Goal: Information Seeking & Learning: Learn about a topic

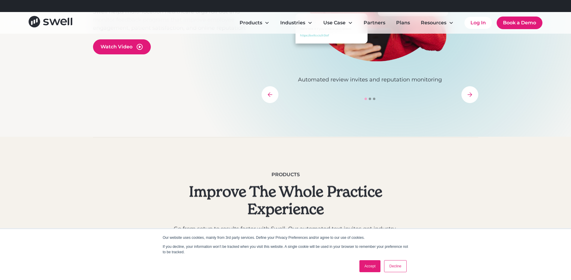
scroll to position [271, 0]
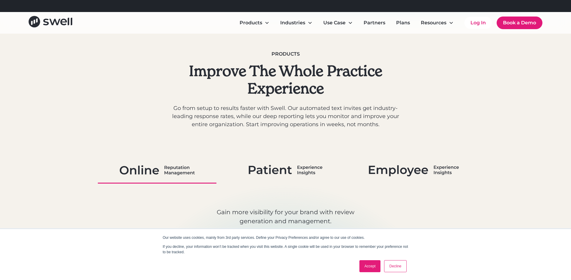
click at [397, 267] on link "Decline" at bounding box center [395, 267] width 22 height 12
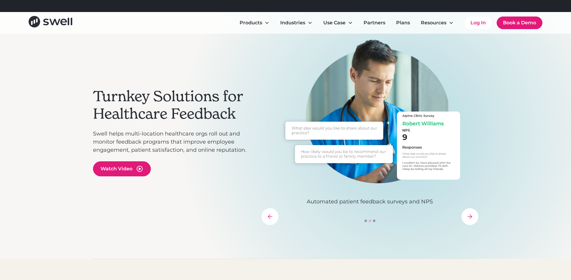
scroll to position [0, 0]
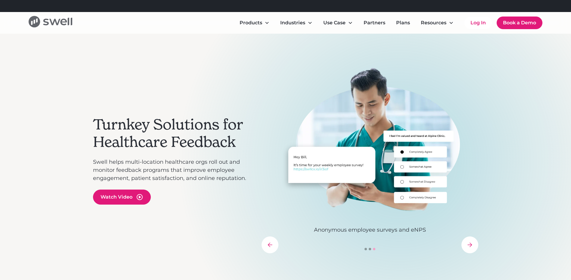
click at [35, 21] on icon "home" at bounding box center [51, 21] width 44 height 11
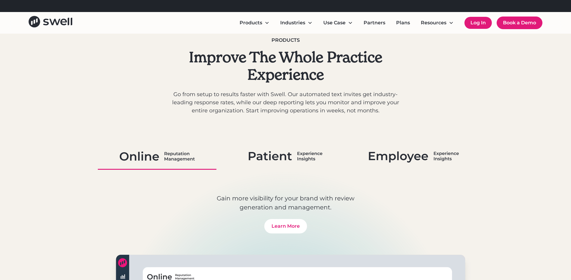
scroll to position [282, 0]
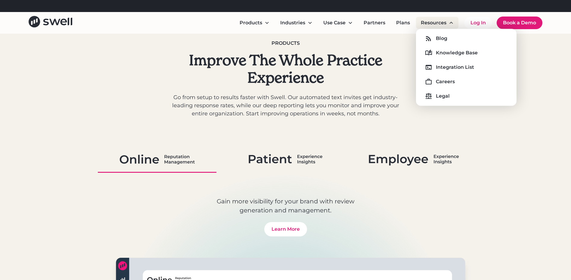
click at [447, 22] on div "Resources" at bounding box center [437, 23] width 42 height 12
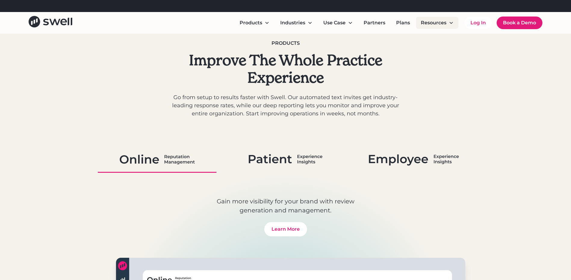
click at [447, 22] on div "Resources" at bounding box center [437, 23] width 42 height 12
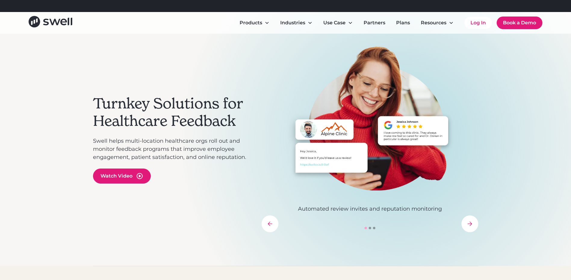
scroll to position [51, 0]
